Goal: Task Accomplishment & Management: Complete application form

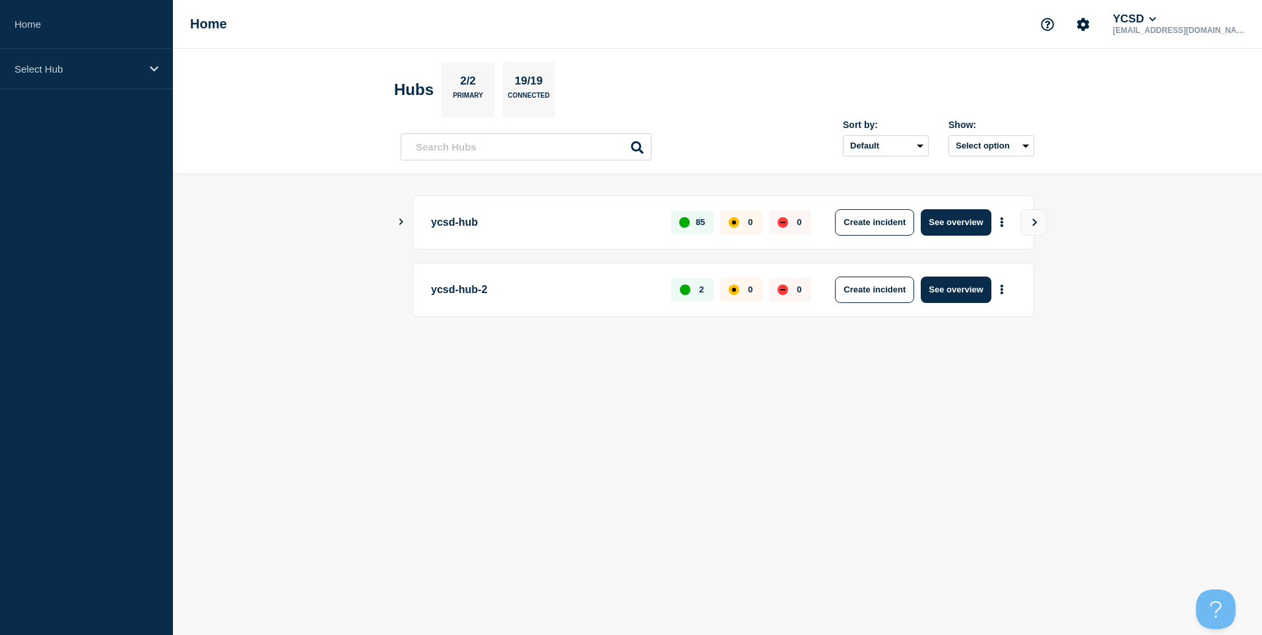
click at [409, 232] on div "ycsd-hub 85 0 0 Create incident See overview" at bounding box center [718, 222] width 634 height 54
click at [403, 219] on icon "Show Connected Hubs" at bounding box center [401, 222] width 9 height 7
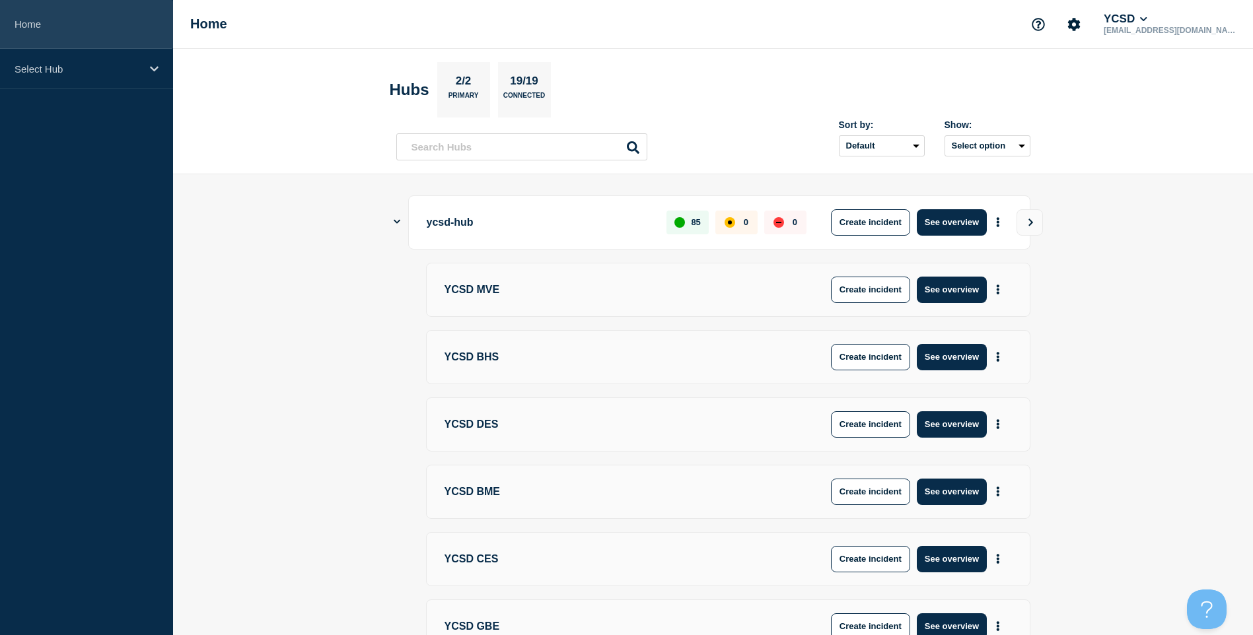
click at [46, 48] on link "Home" at bounding box center [86, 24] width 173 height 49
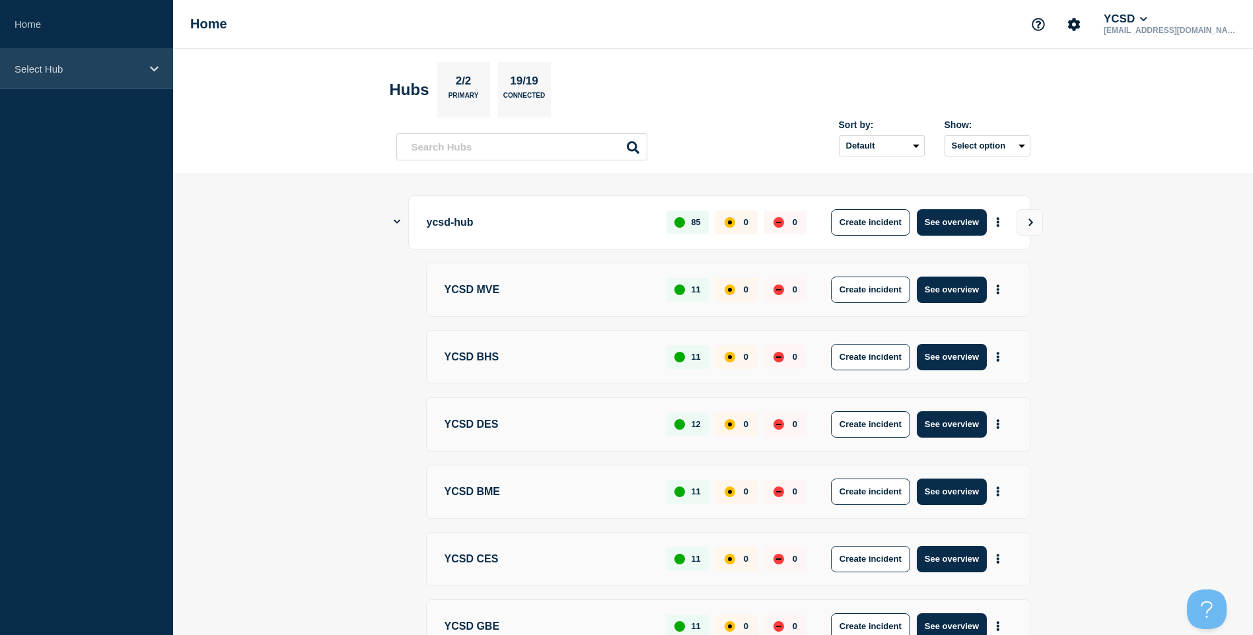
click at [78, 77] on div "Select Hub" at bounding box center [86, 69] width 173 height 40
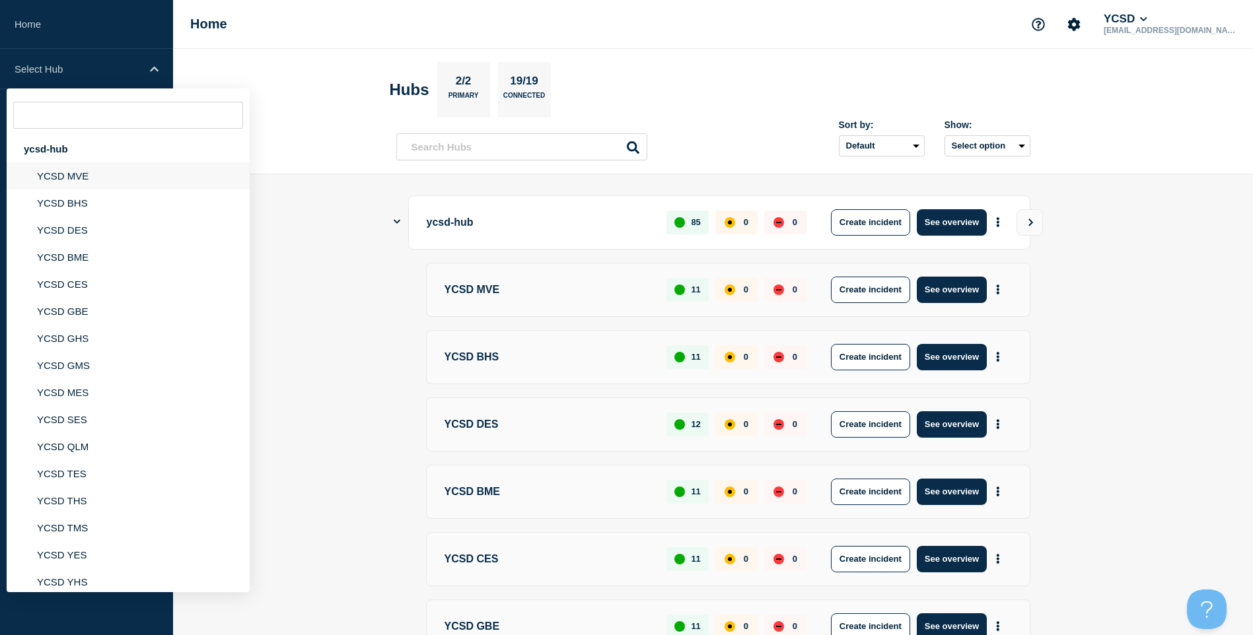
click at [92, 184] on li "YCSD MVE" at bounding box center [128, 175] width 243 height 27
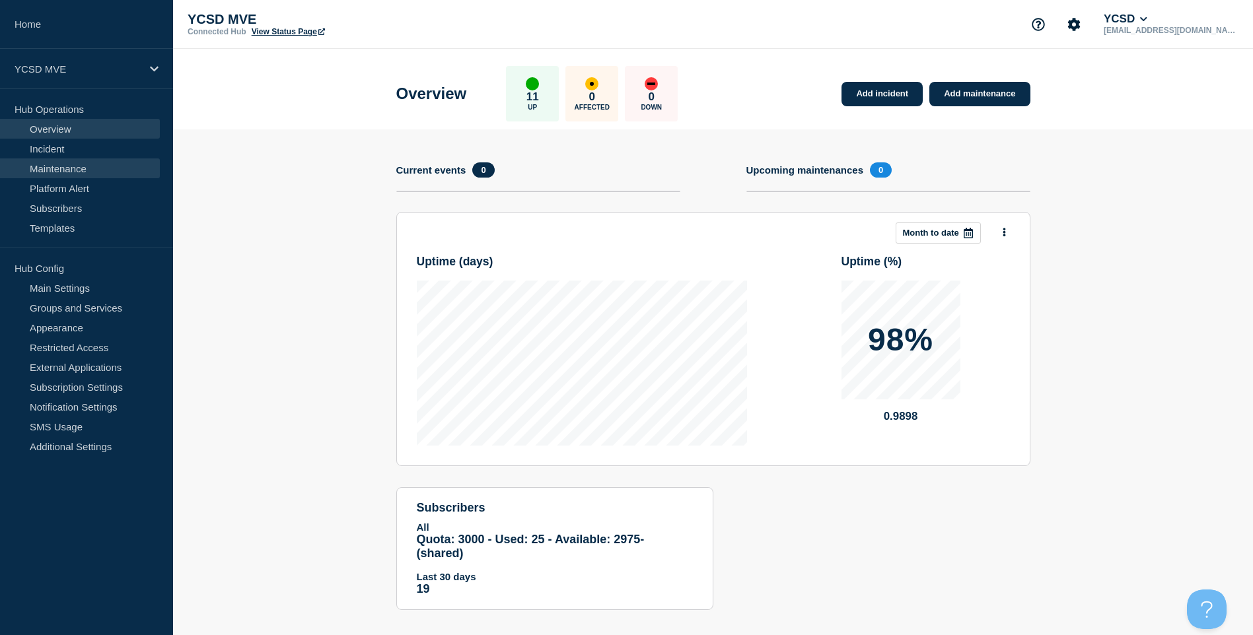
click at [69, 160] on link "Maintenance" at bounding box center [80, 168] width 160 height 20
click at [75, 153] on link "Incident" at bounding box center [80, 149] width 160 height 20
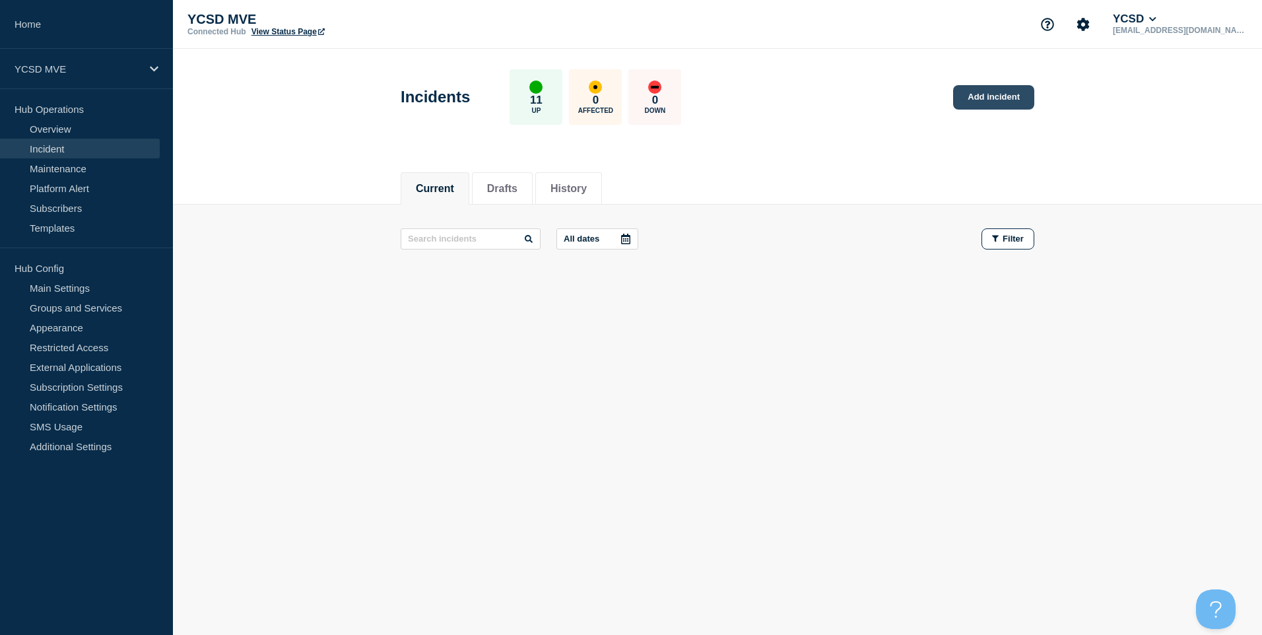
click at [990, 107] on link "Add incident" at bounding box center [993, 97] width 81 height 24
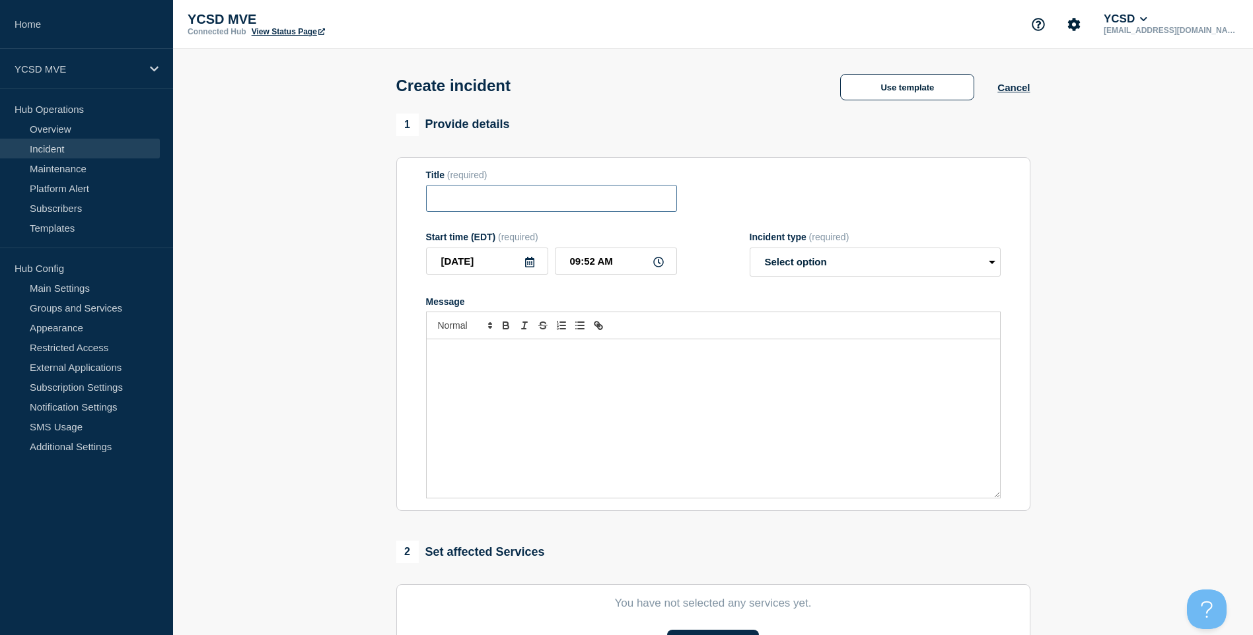
drag, startPoint x: 581, startPoint y: 191, endPoint x: 588, endPoint y: 189, distance: 7.1
click at [588, 189] on input "Title" at bounding box center [551, 198] width 251 height 27
type input "MVE - Computers not booting"
drag, startPoint x: 844, startPoint y: 232, endPoint x: 830, endPoint y: 266, distance: 37.0
click at [830, 266] on form "Title (required) MVE - Computers not booting Start time (EDT) (required) [DATE]…" at bounding box center [713, 334] width 574 height 329
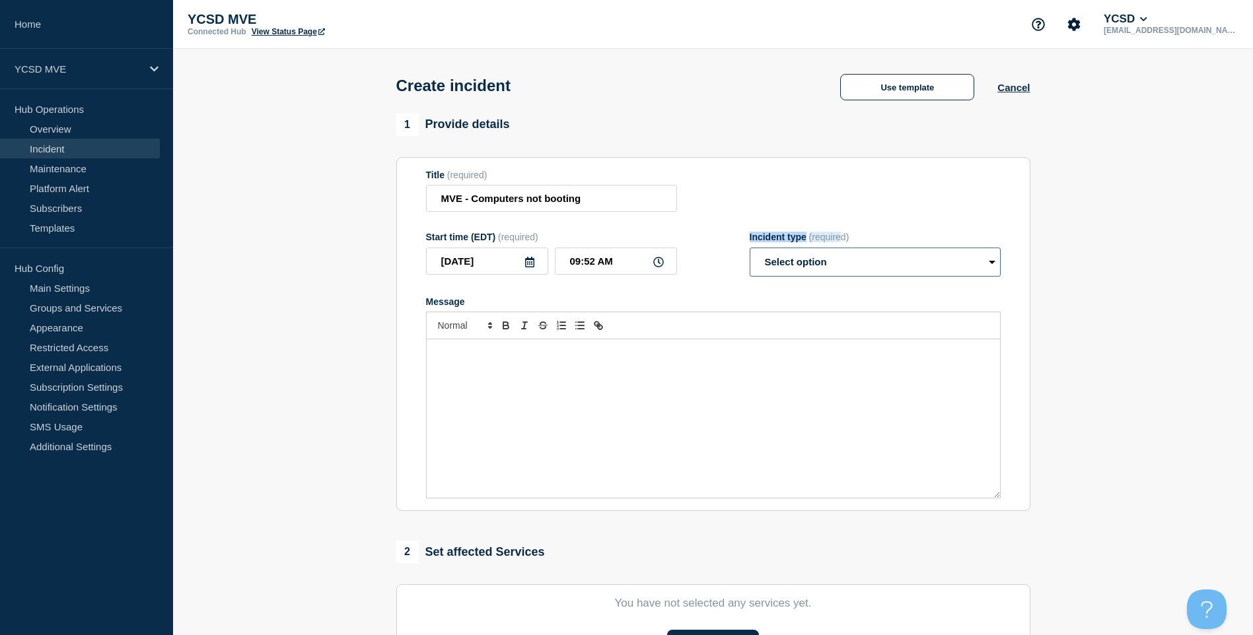
drag, startPoint x: 830, startPoint y: 266, endPoint x: 839, endPoint y: 271, distance: 10.1
click at [839, 271] on select "Select option Investigating Identified Monitoring" at bounding box center [874, 262] width 251 height 29
select select "investigating"
click at [749, 250] on select "Select option Investigating Identified Monitoring" at bounding box center [874, 262] width 251 height 29
click at [715, 390] on div "Message" at bounding box center [713, 418] width 573 height 158
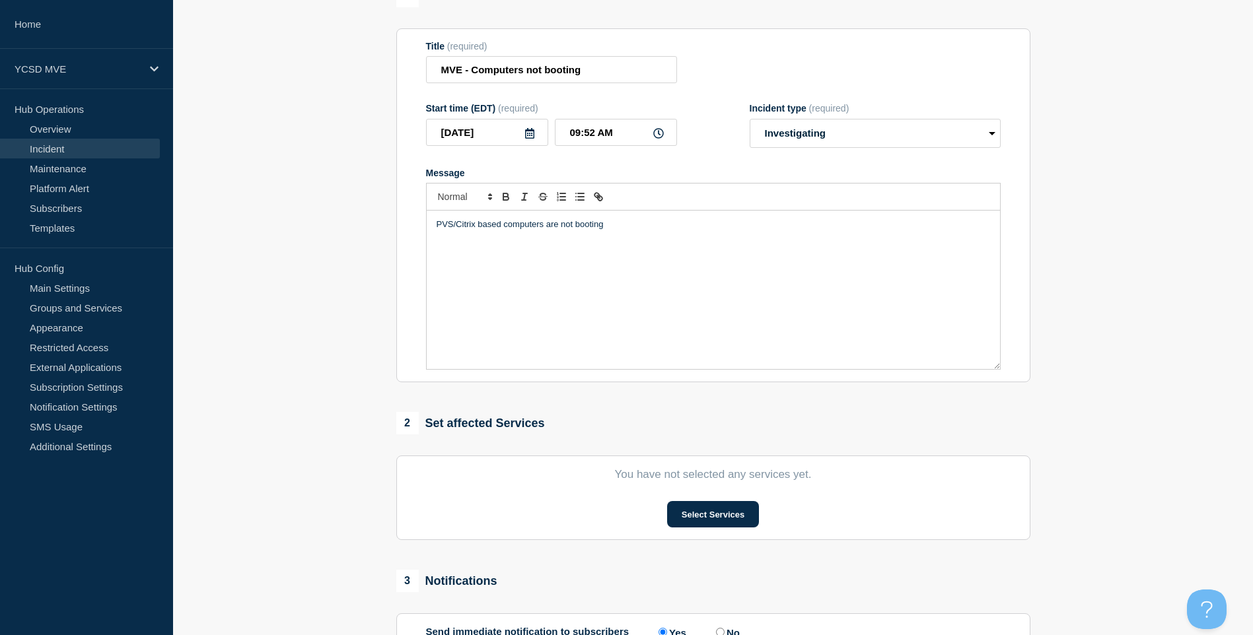
scroll to position [290, 0]
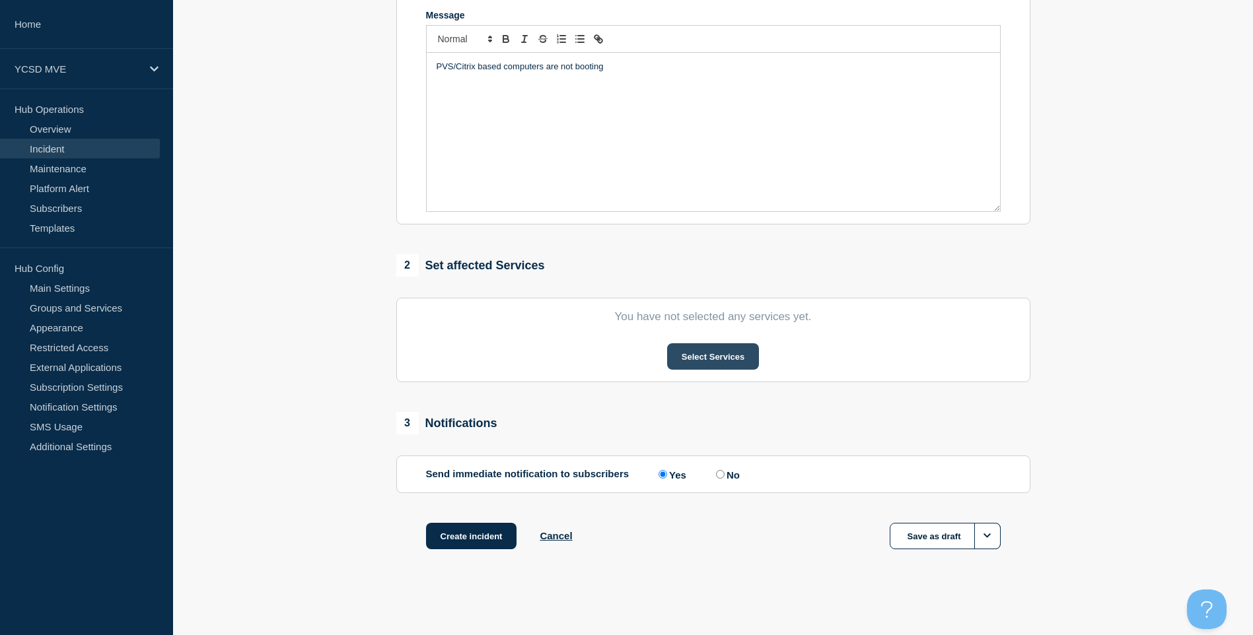
click at [732, 353] on button "Select Services" at bounding box center [713, 356] width 92 height 26
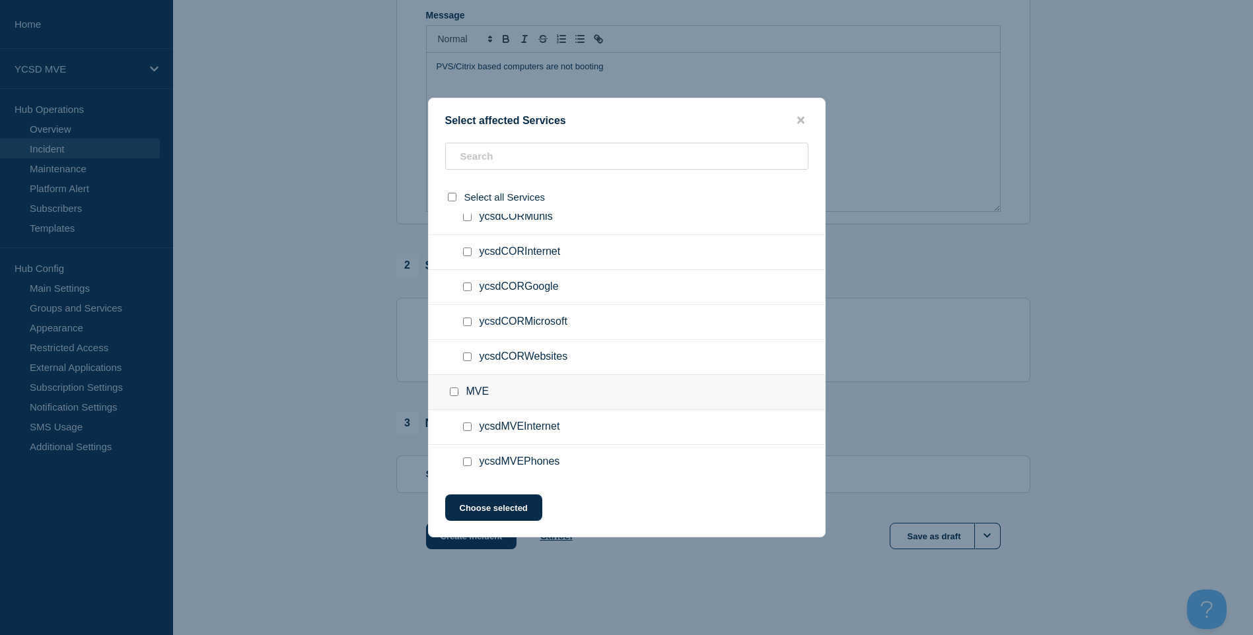
scroll to position [191, 0]
click at [469, 357] on input "ycsdMVEInternet checkbox" at bounding box center [467, 355] width 9 height 9
checkbox input "true"
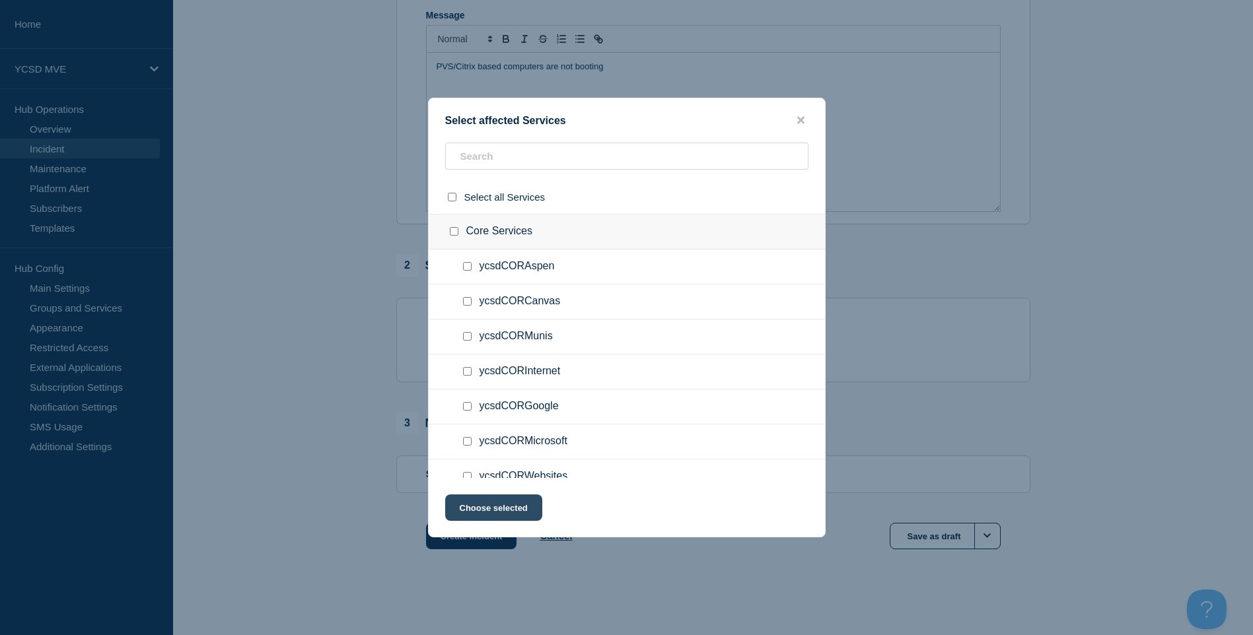
click at [504, 503] on button "Choose selected" at bounding box center [493, 508] width 97 height 26
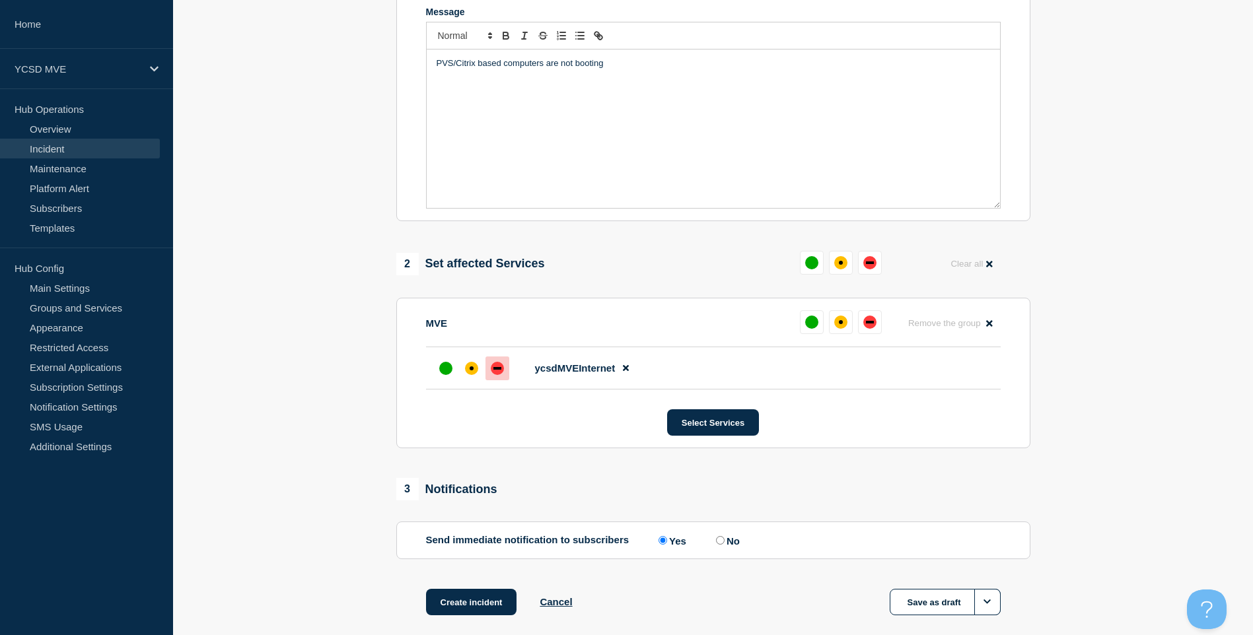
click at [505, 372] on div at bounding box center [497, 369] width 24 height 24
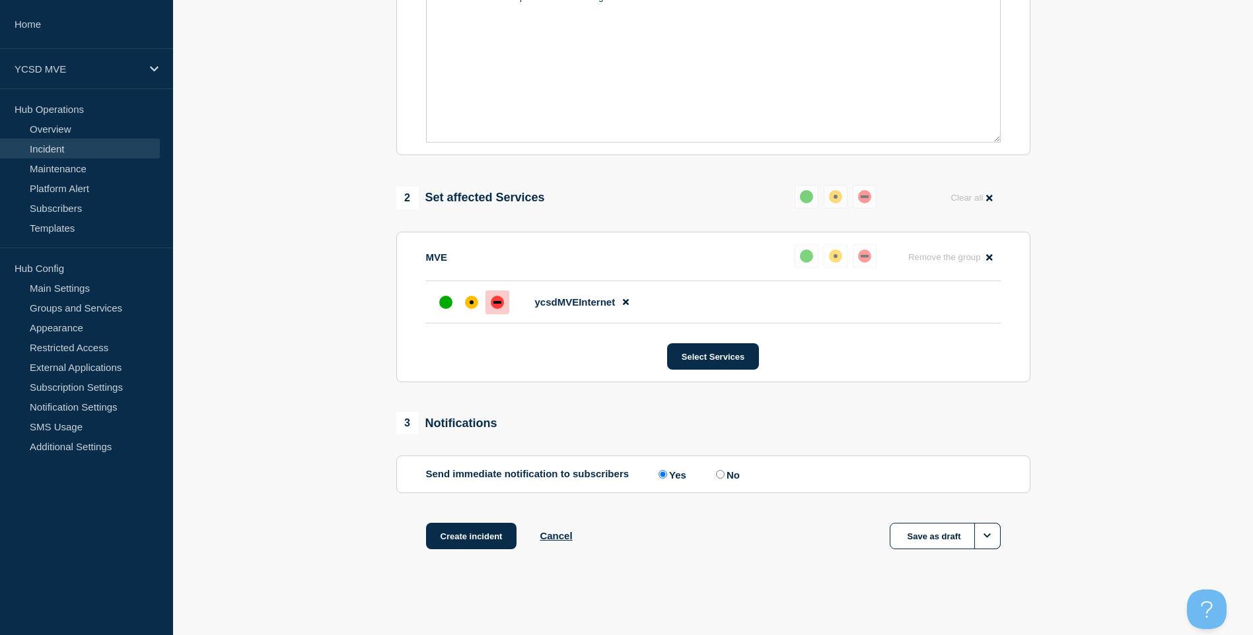
scroll to position [359, 0]
click at [506, 535] on button "Create incident" at bounding box center [471, 536] width 91 height 26
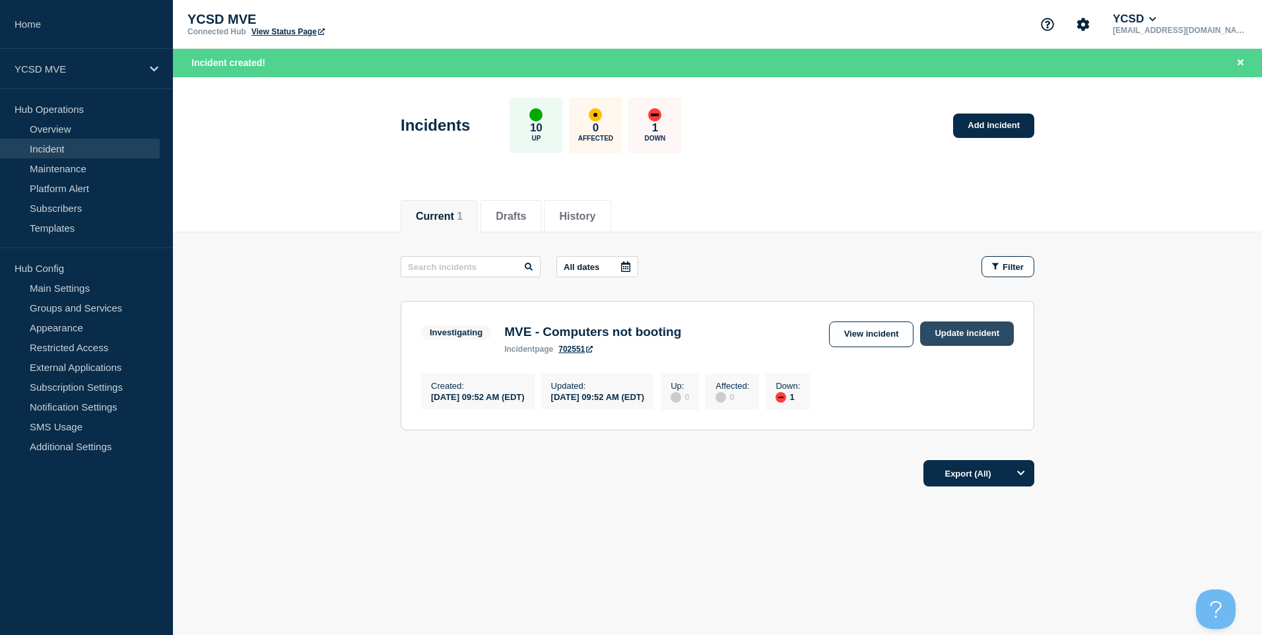
click at [973, 337] on link "Update incident" at bounding box center [967, 334] width 94 height 24
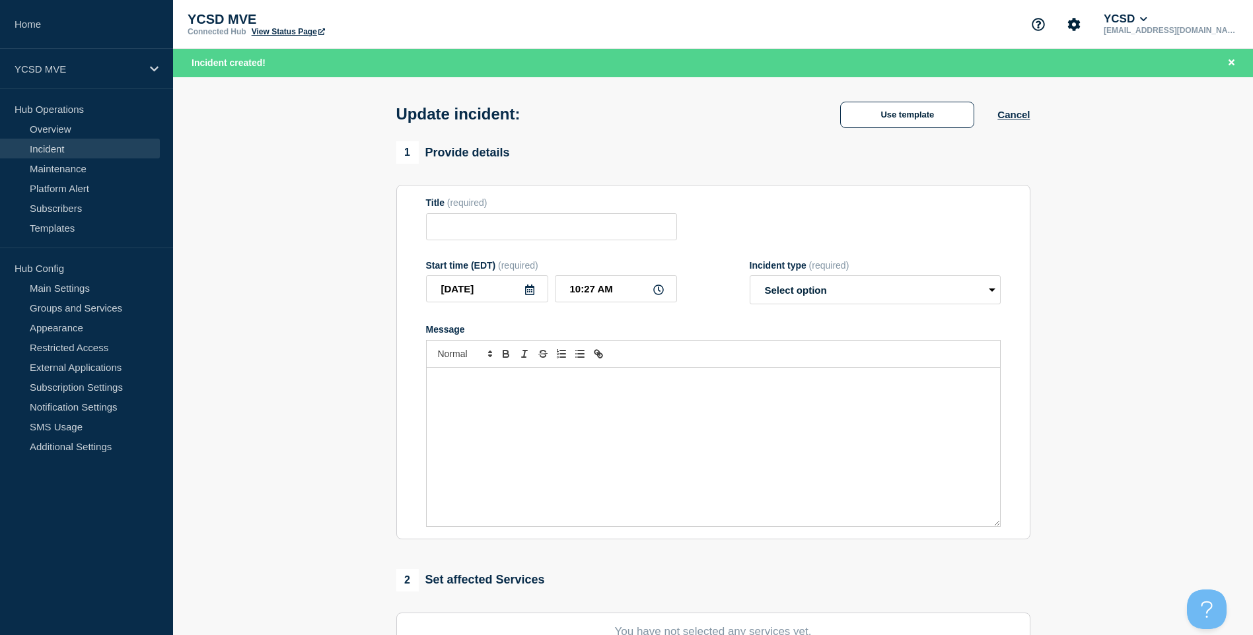
type input "MVE - Computers not booting"
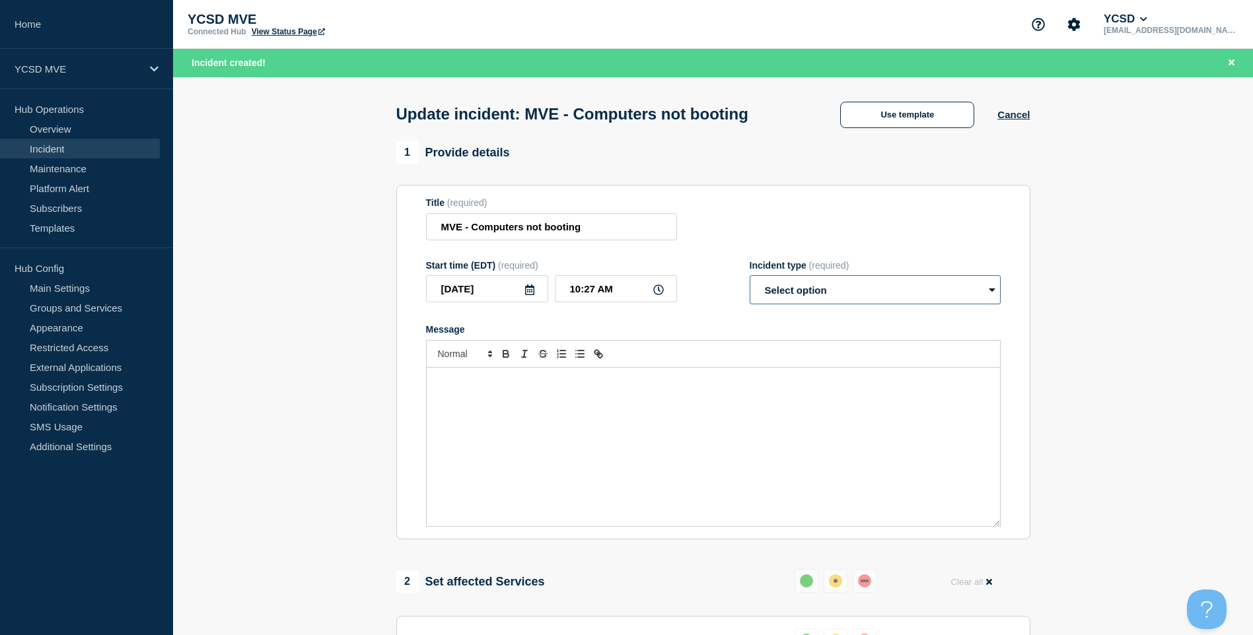
click at [806, 297] on select "Select option Investigating Identified Monitoring Resolved" at bounding box center [874, 289] width 251 height 29
select select "monitoring"
click at [749, 279] on select "Select option Investigating Identified Monitoring Resolved" at bounding box center [874, 289] width 251 height 29
click at [630, 422] on div "Message" at bounding box center [713, 447] width 573 height 158
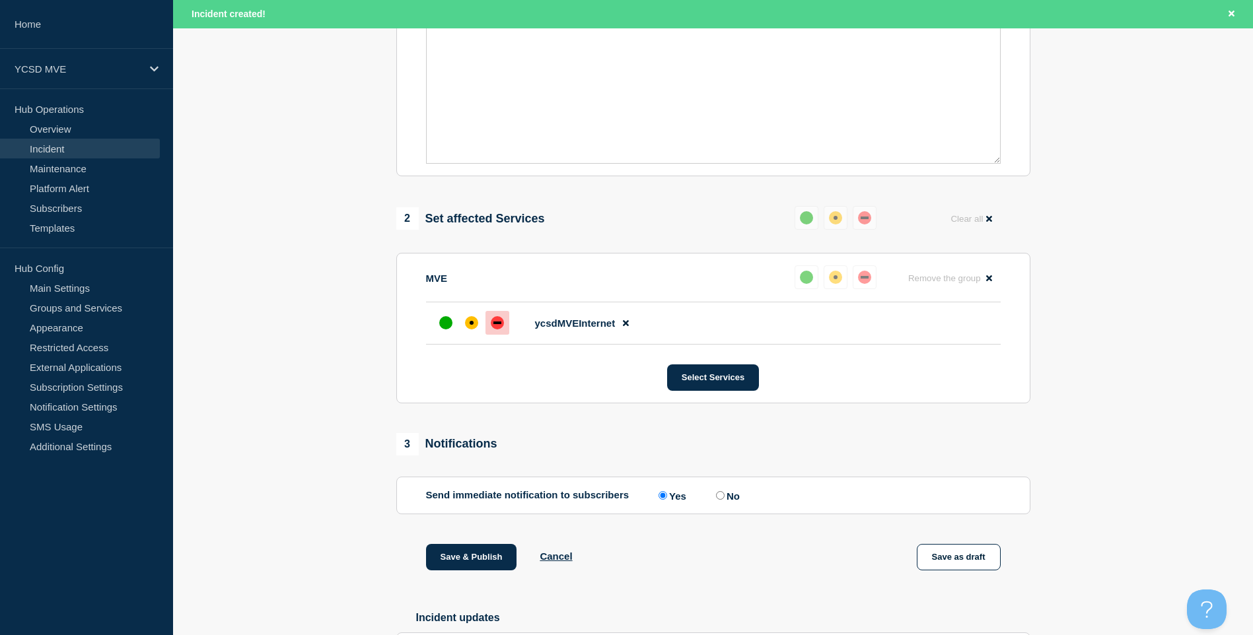
scroll to position [132, 0]
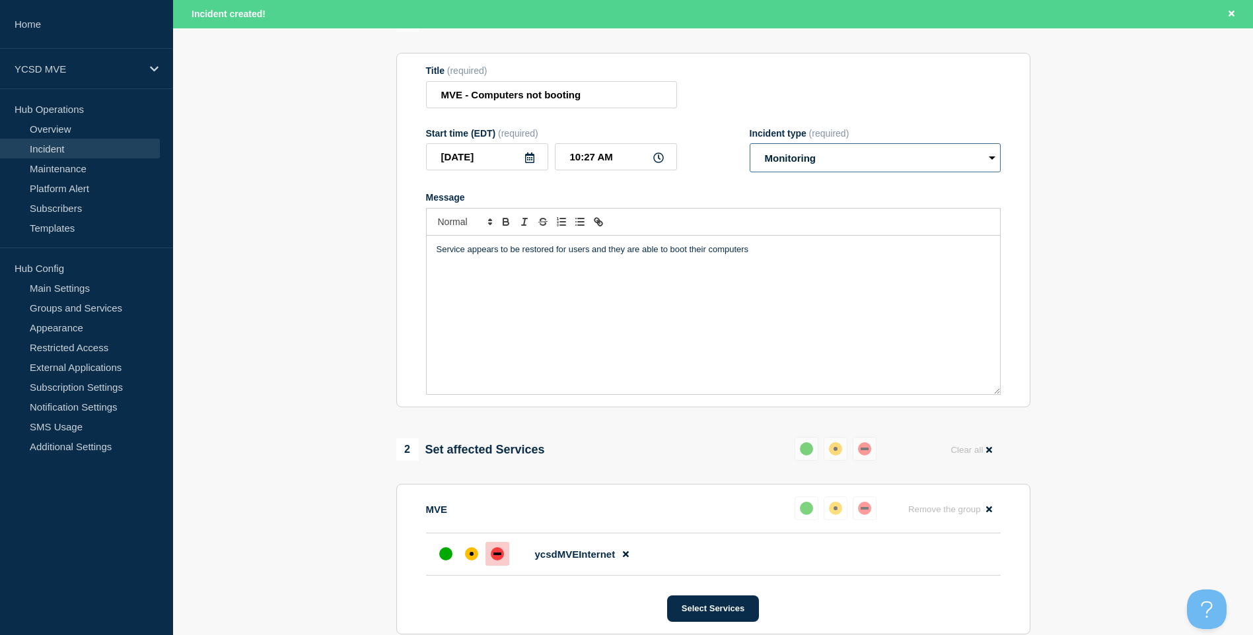
click at [947, 154] on select "Select option Investigating Identified Monitoring Resolved" at bounding box center [874, 157] width 251 height 29
click at [947, 158] on select "Select option Investigating Identified Monitoring Resolved" at bounding box center [874, 157] width 251 height 29
select select "identified"
click at [749, 147] on select "Select option Investigating Identified Monitoring Resolved" at bounding box center [874, 157] width 251 height 29
click at [834, 273] on div "Service appears to be restored for users and they are able to boot their comput…" at bounding box center [713, 315] width 573 height 158
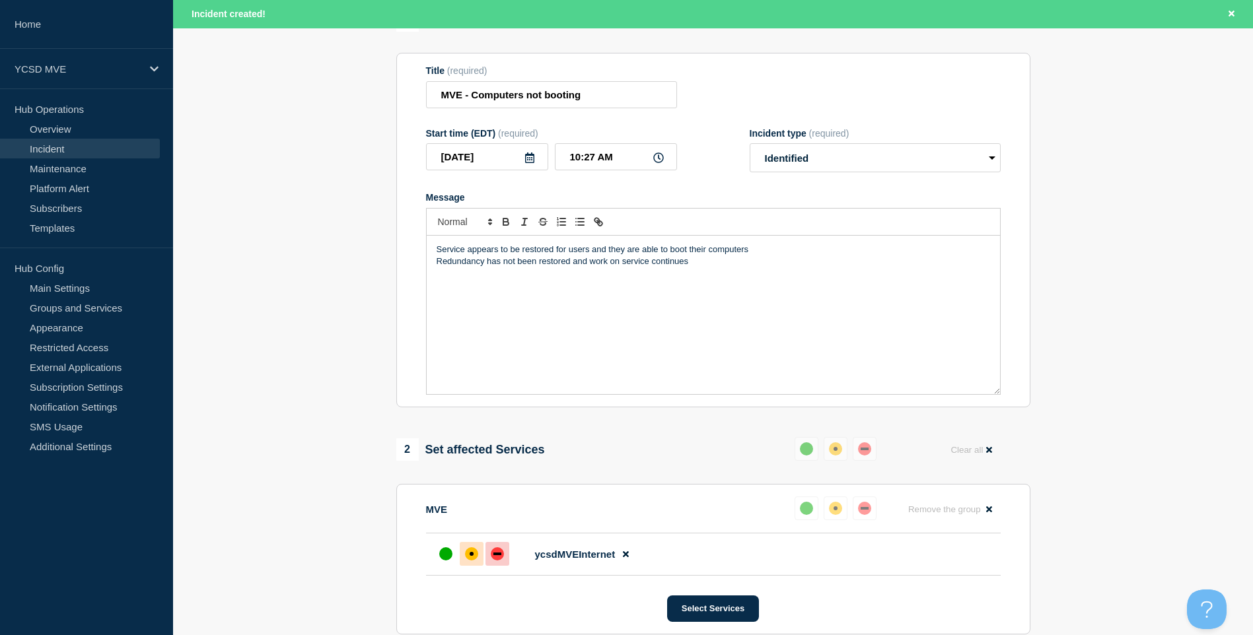
click at [481, 551] on div at bounding box center [472, 554] width 24 height 24
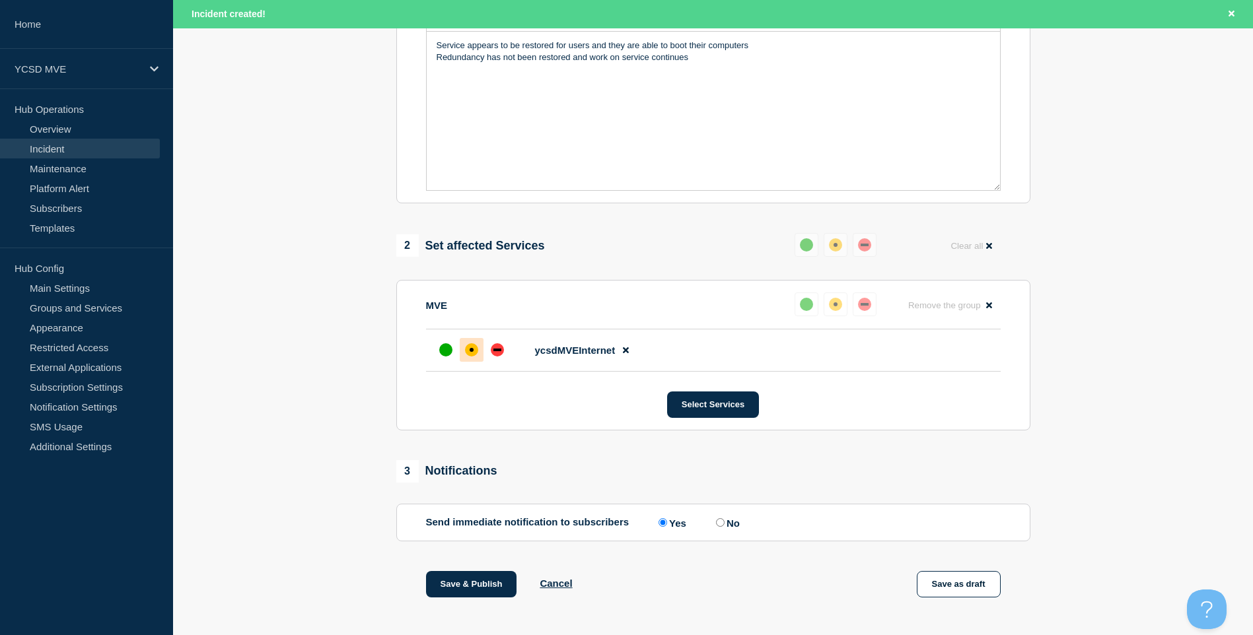
scroll to position [462, 0]
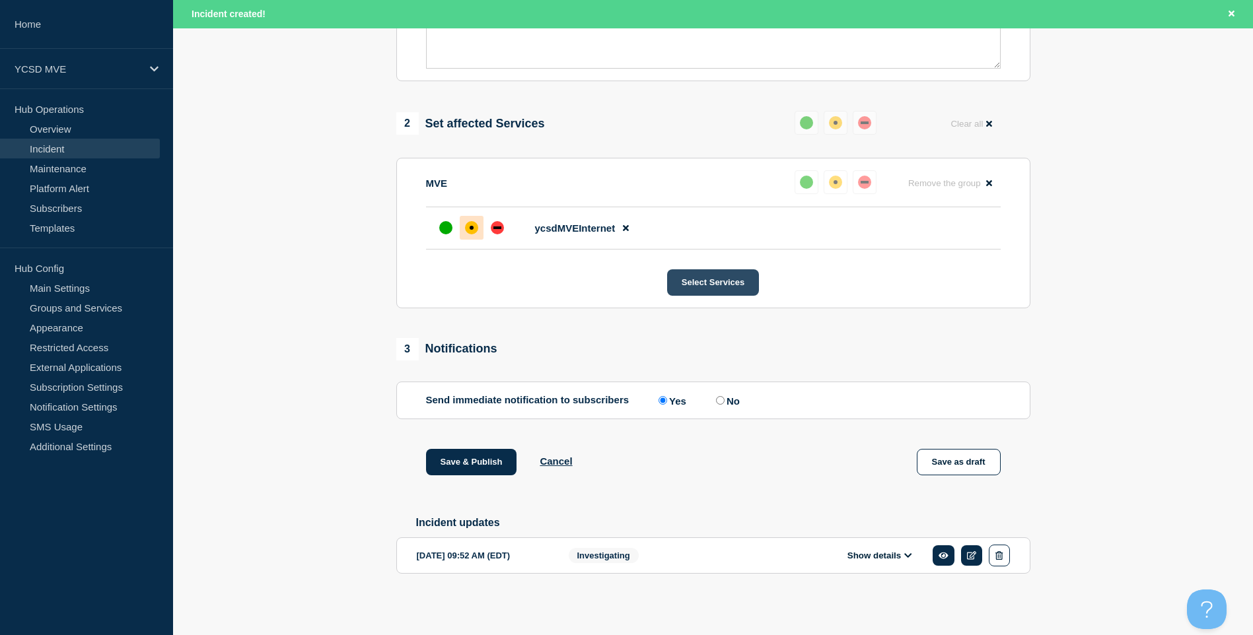
click at [710, 278] on button "Select Services" at bounding box center [713, 282] width 92 height 26
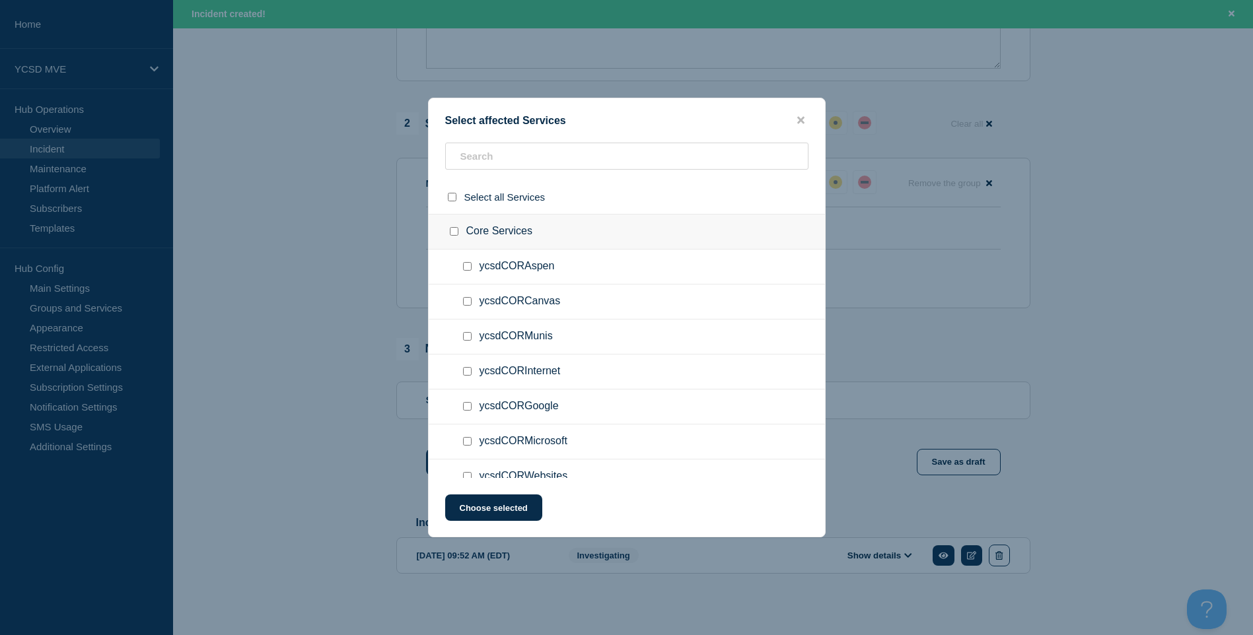
drag, startPoint x: 811, startPoint y: 108, endPoint x: 807, endPoint y: 118, distance: 11.3
click at [808, 109] on div "Select affected Services Select all Services Core Services ycsdCORAspen ycsdCOR…" at bounding box center [626, 318] width 397 height 440
click at [806, 120] on button "close button" at bounding box center [800, 120] width 15 height 13
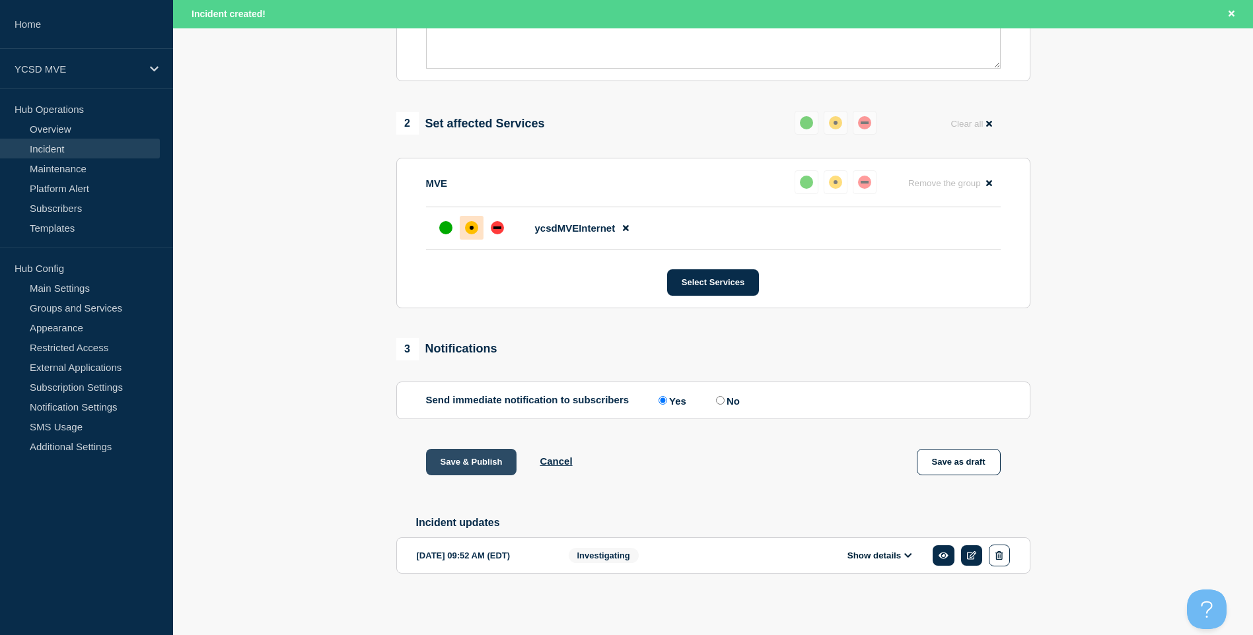
click at [487, 456] on button "Save & Publish" at bounding box center [471, 462] width 91 height 26
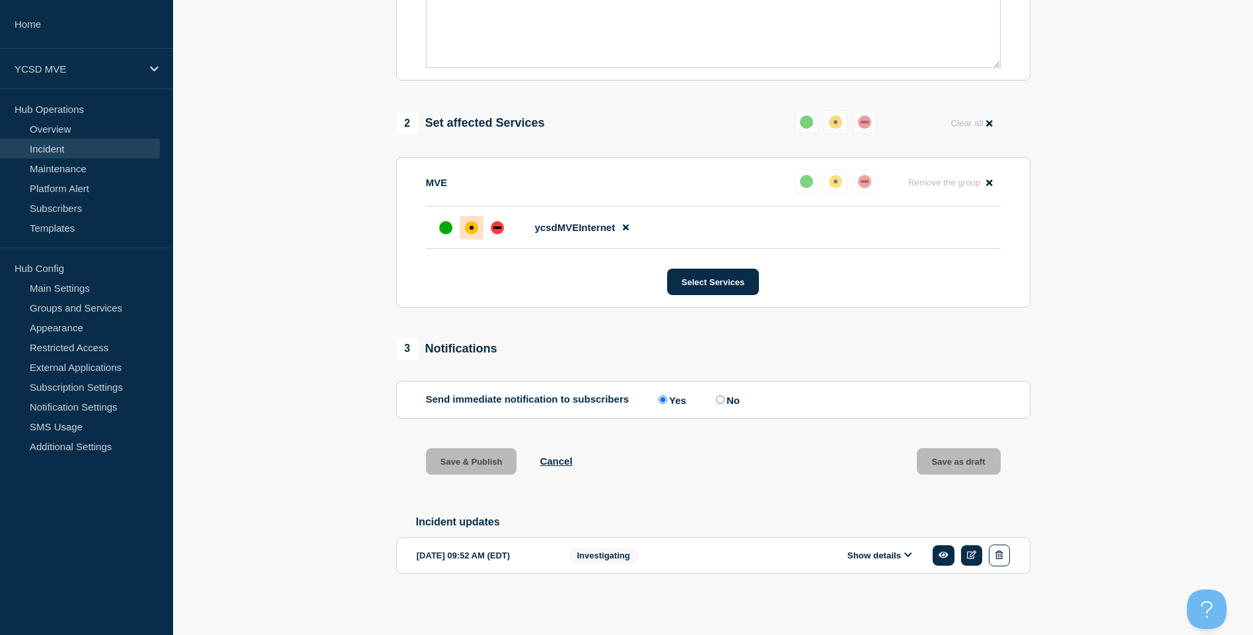
scroll to position [434, 0]
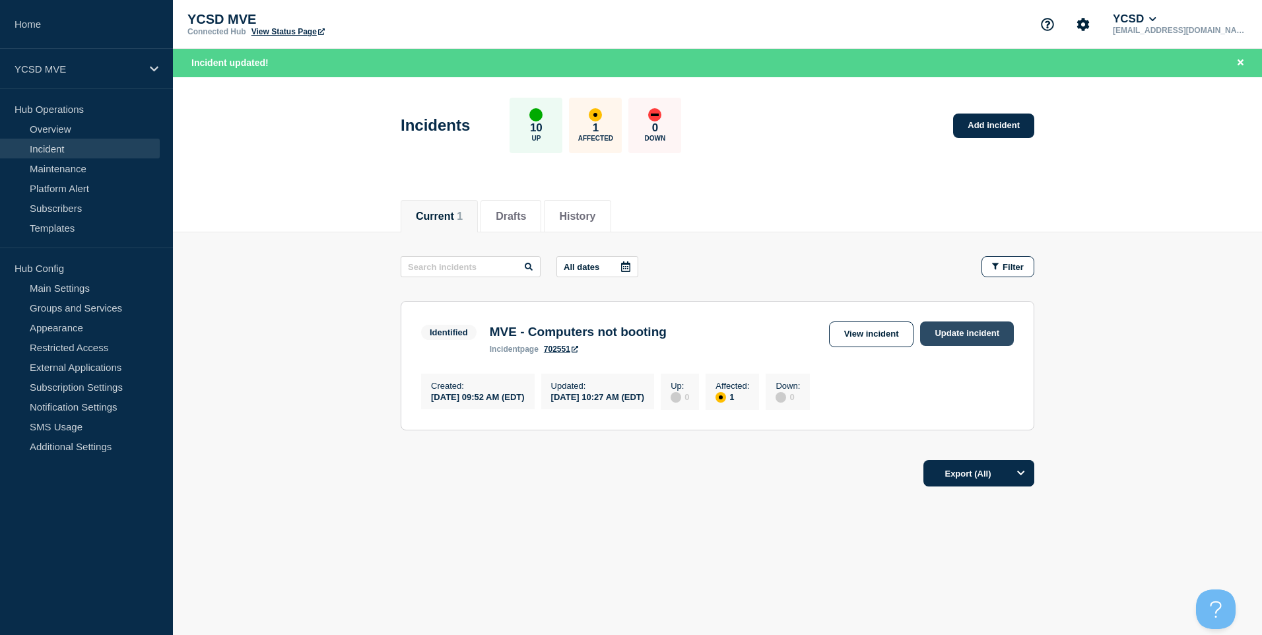
click at [963, 333] on link "Update incident" at bounding box center [967, 334] width 94 height 24
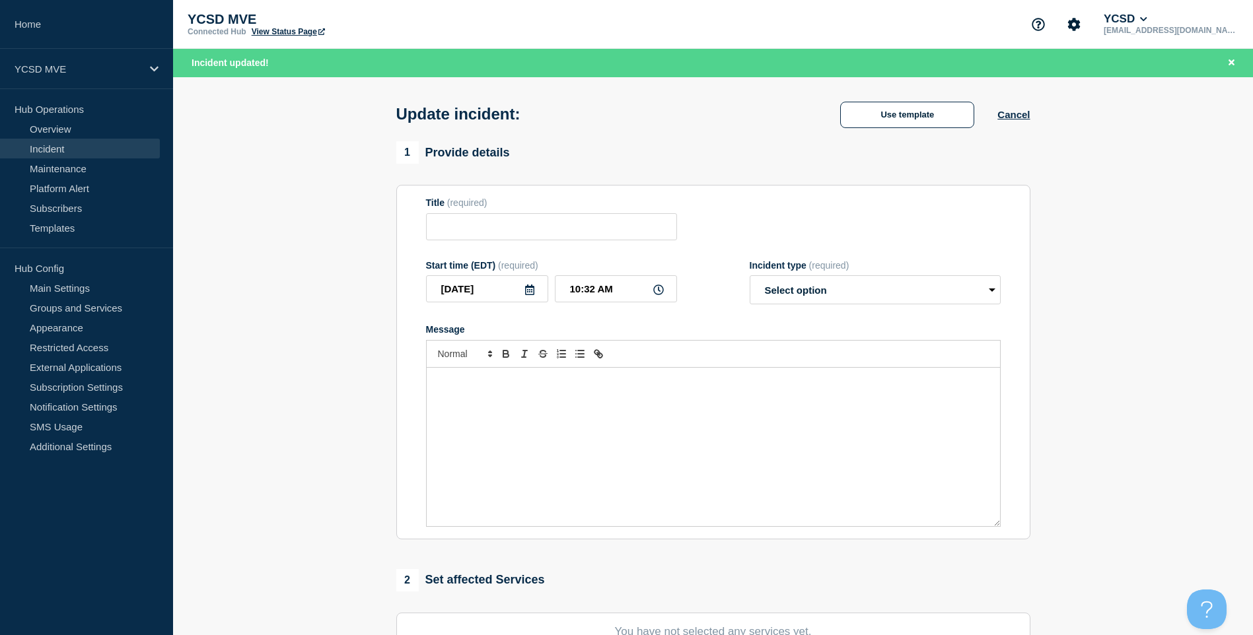
type input "MVE - Computers not booting"
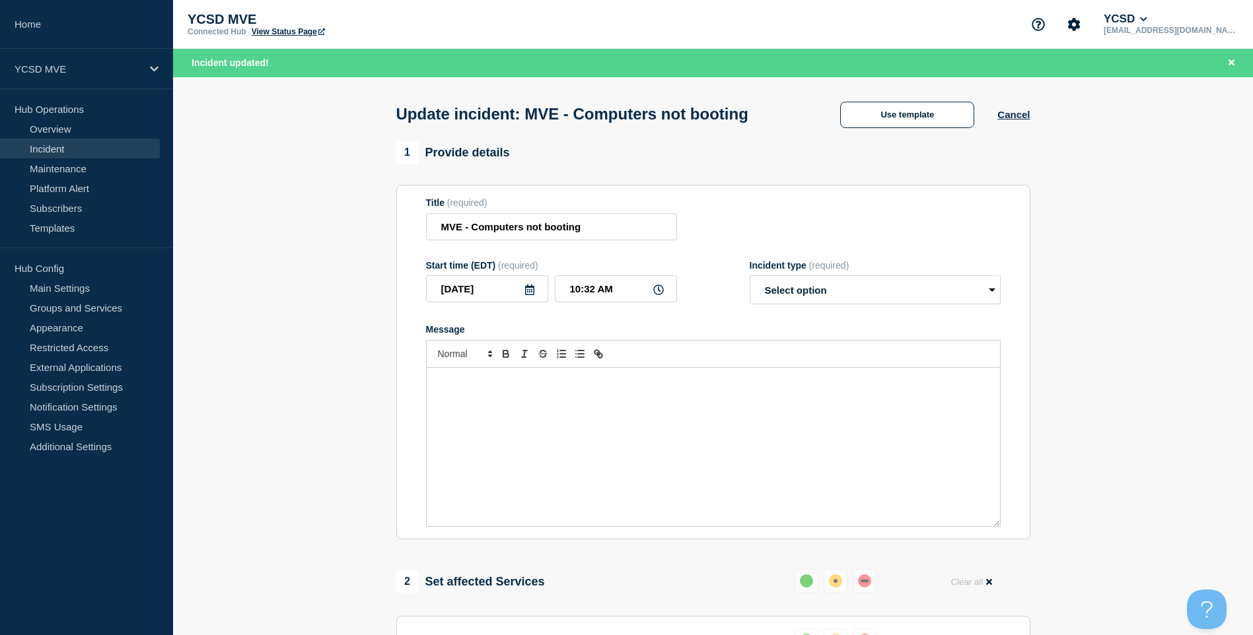
click at [605, 402] on div "Message" at bounding box center [713, 447] width 573 height 158
click at [811, 298] on select "Select option Investigating Identified Monitoring Resolved" at bounding box center [874, 289] width 251 height 29
select select "resolved"
click at [749, 279] on select "Select option Investigating Identified Monitoring Resolved" at bounding box center [874, 289] width 251 height 29
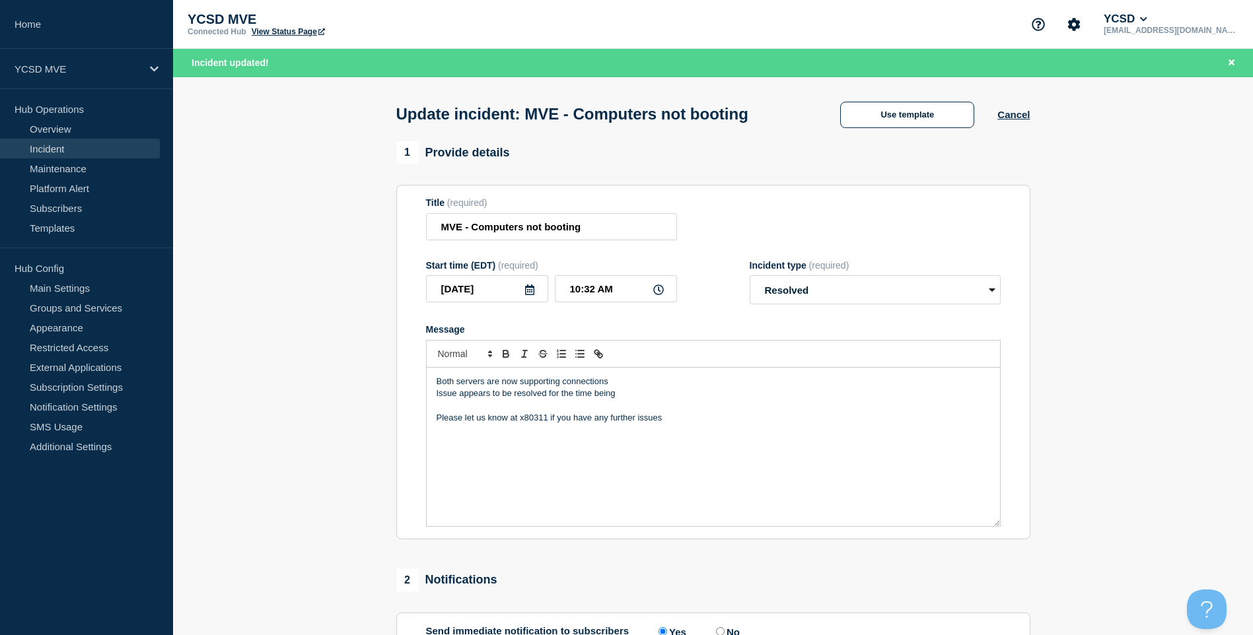
click at [520, 421] on p "Please let us know at x80311 if you have any further issues" at bounding box center [712, 418] width 553 height 12
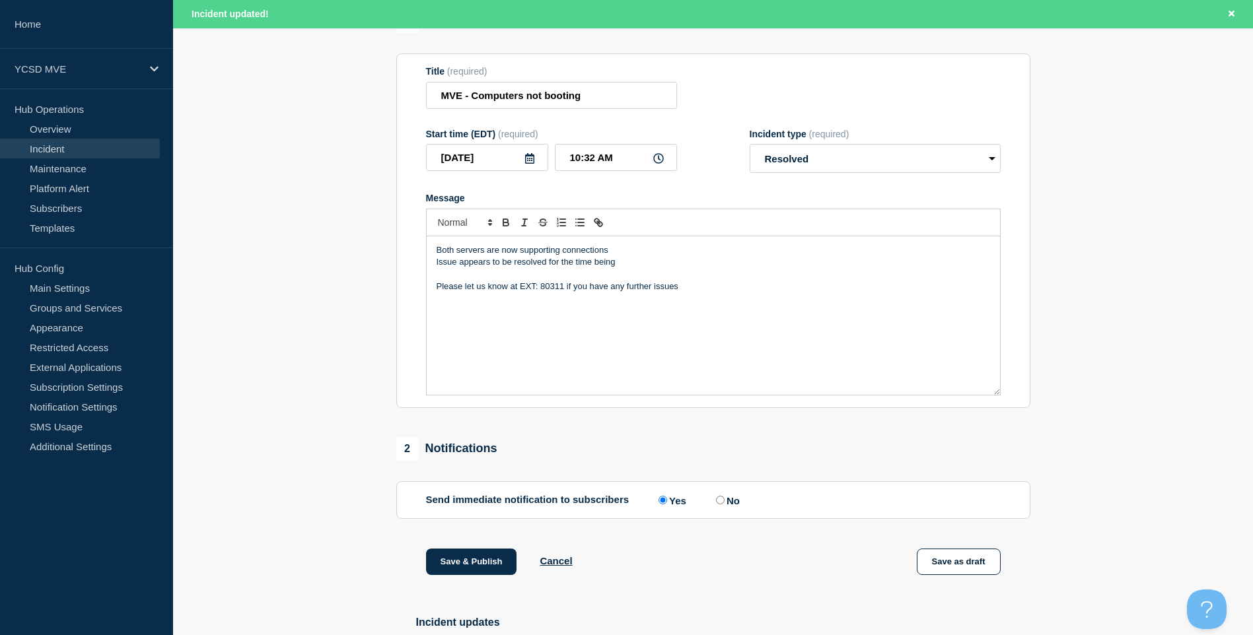
scroll to position [281, 0]
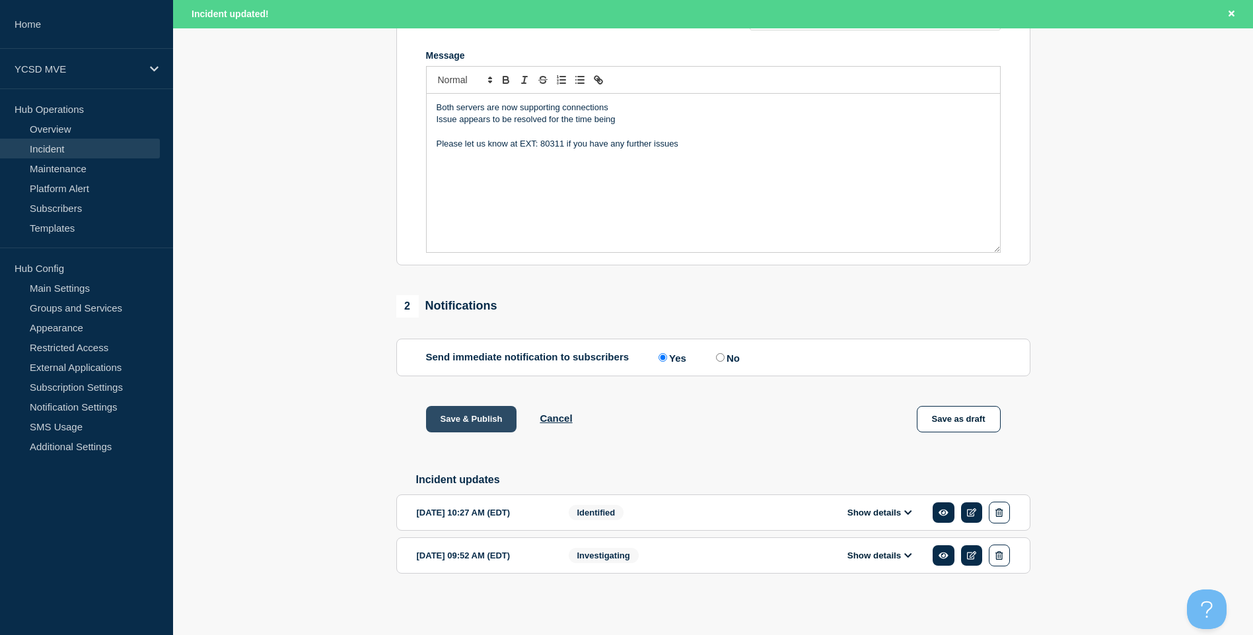
click at [469, 413] on button "Save & Publish" at bounding box center [471, 419] width 91 height 26
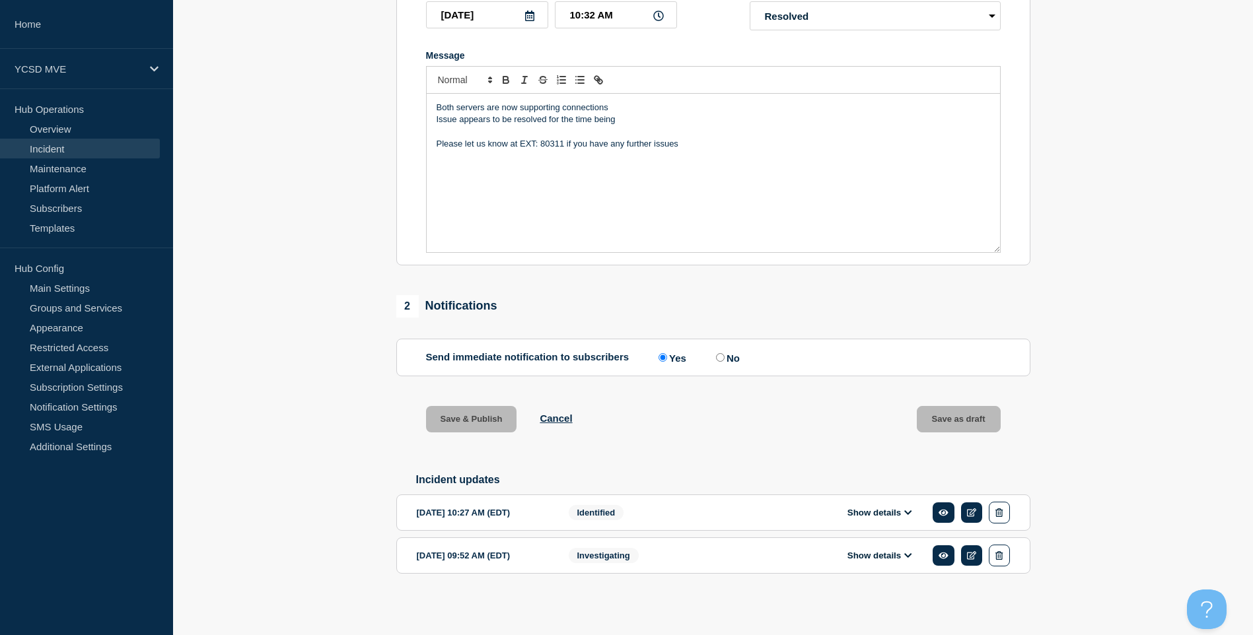
scroll to position [253, 0]
